Goal: Task Accomplishment & Management: Use online tool/utility

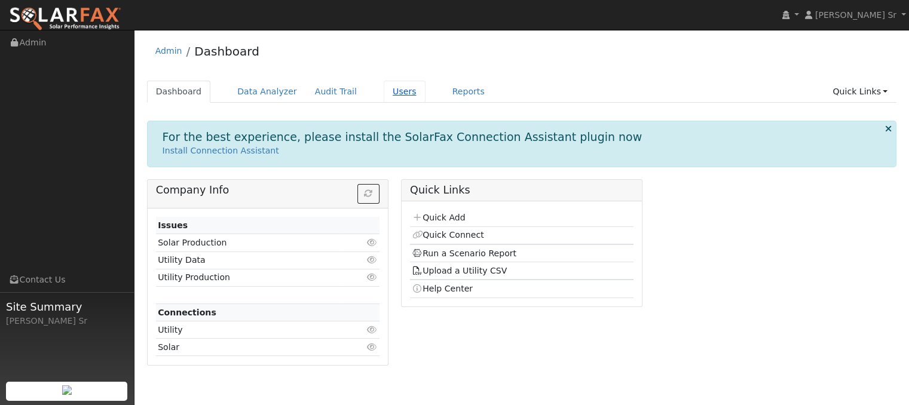
click at [383, 90] on link "Users" at bounding box center [404, 92] width 42 height 22
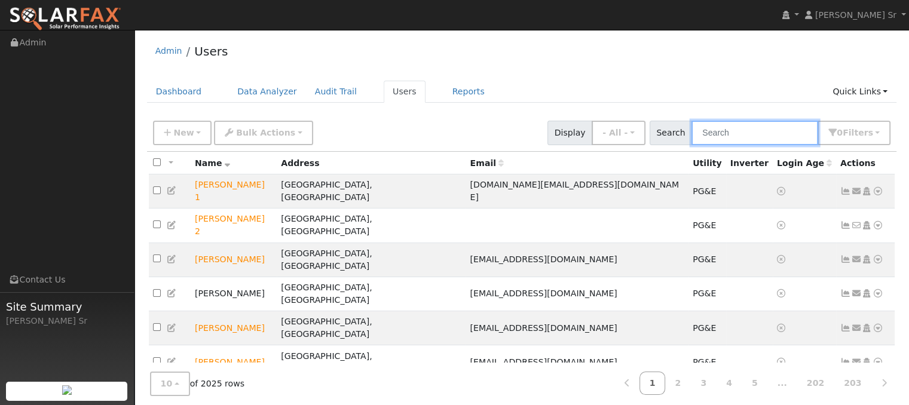
click at [794, 132] on input "text" at bounding box center [754, 133] width 127 height 24
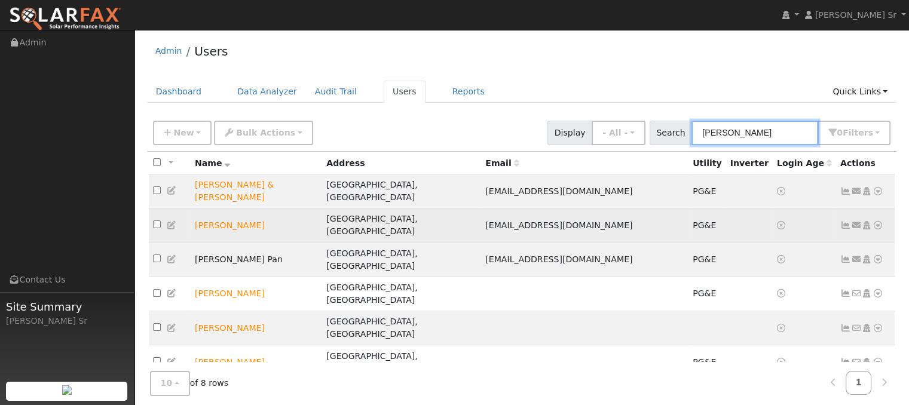
type input "[PERSON_NAME]"
click at [876, 221] on icon at bounding box center [877, 225] width 11 height 8
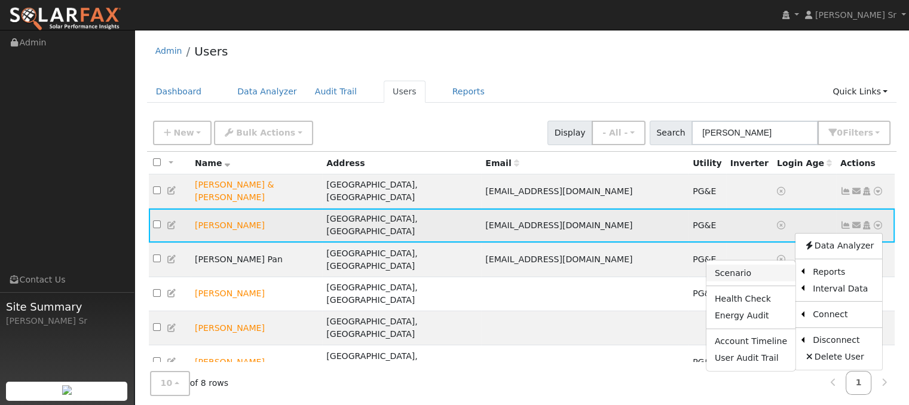
click at [737, 265] on link "Scenario" at bounding box center [750, 273] width 89 height 17
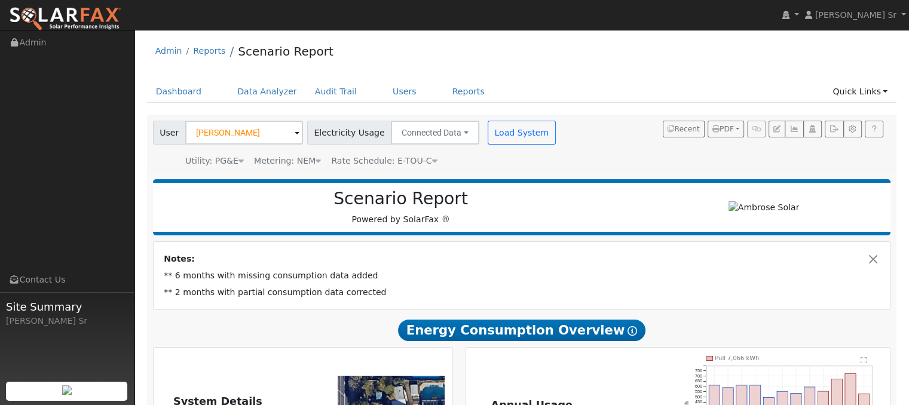
type input "0"
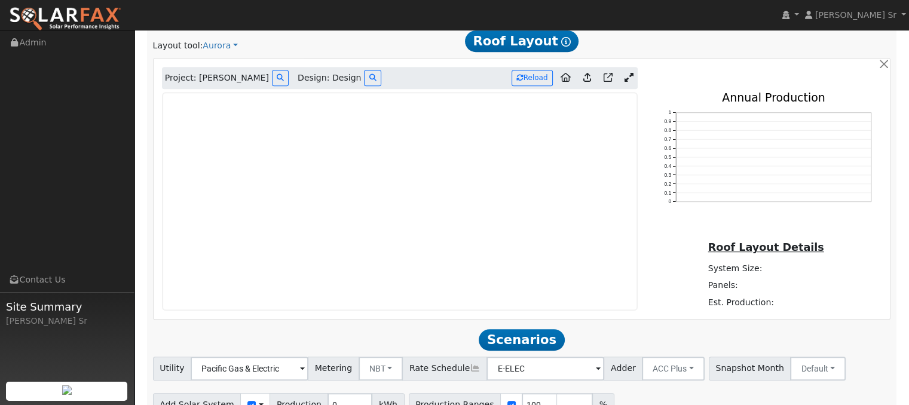
scroll to position [723, 0]
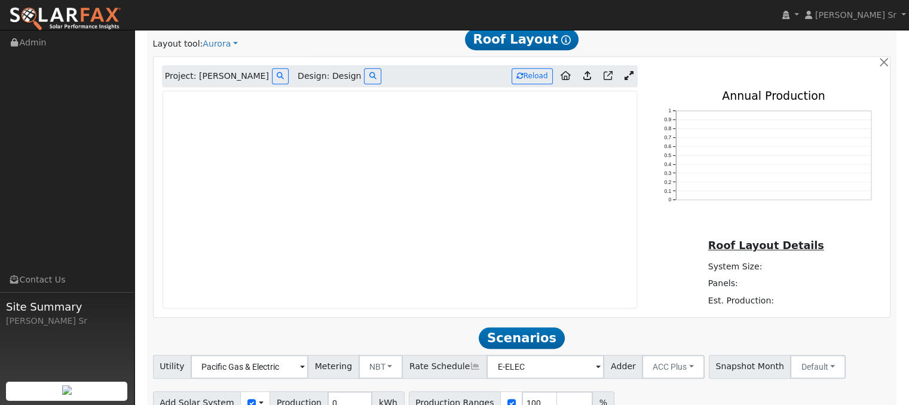
click at [626, 76] on icon at bounding box center [628, 75] width 9 height 9
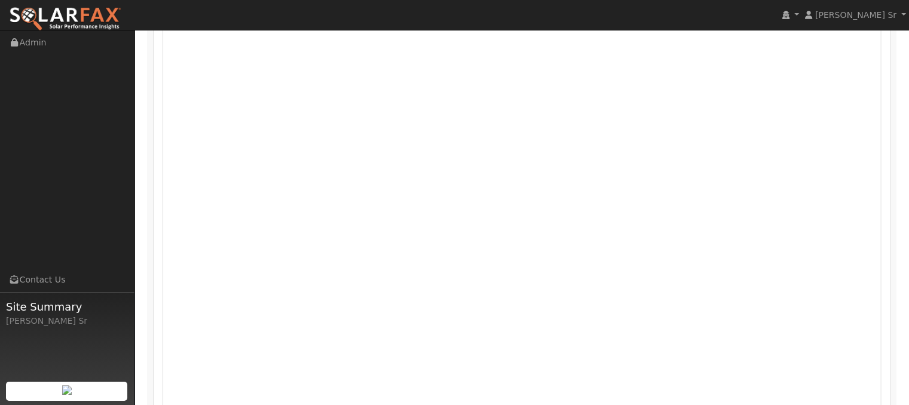
scroll to position [788, 0]
